Goal: Task Accomplishment & Management: Manage account settings

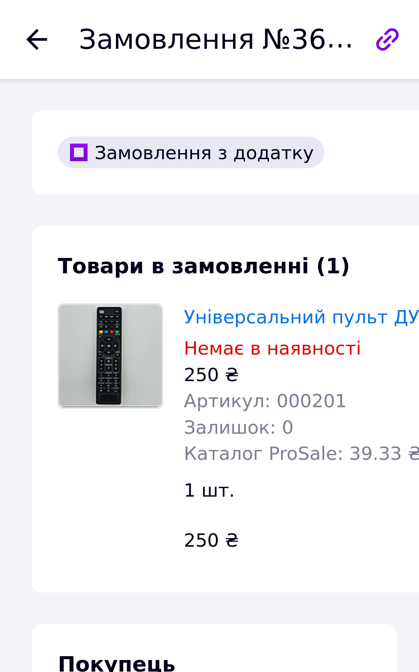
click at [12, 15] on use at bounding box center [12, 12] width 7 height 7
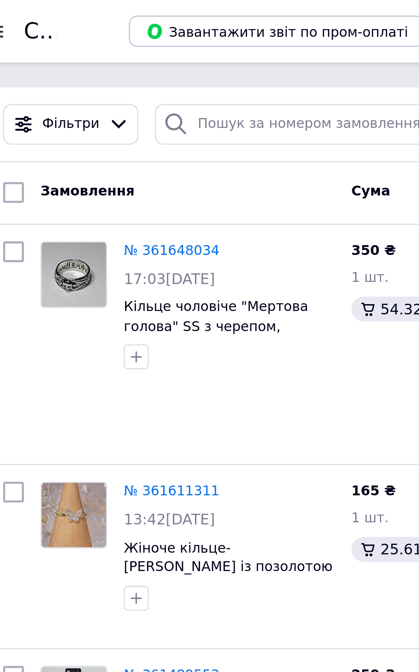
click at [88, 102] on link "№ 361648034" at bounding box center [86, 103] width 39 height 6
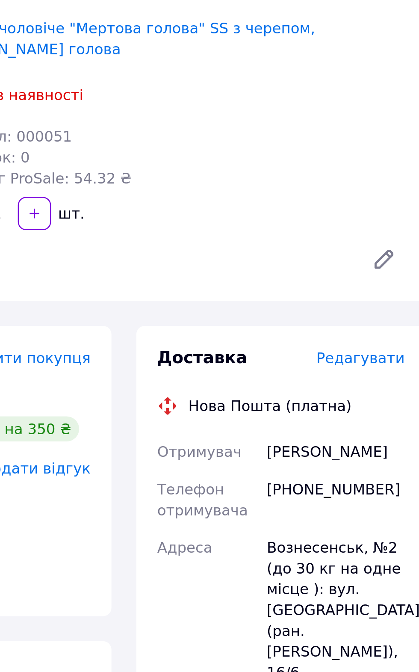
click at [247, 399] on div "Отримувач" at bounding box center [221, 406] width 60 height 15
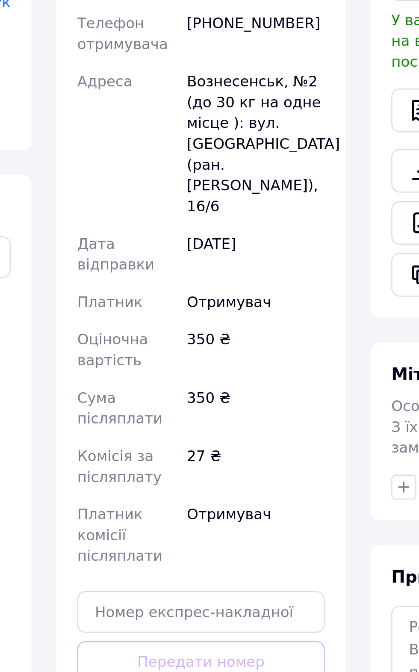
click at [206, 585] on button "Згенерувати ЕН" at bounding box center [199, 593] width 102 height 17
